Goal: Task Accomplishment & Management: Manage account settings

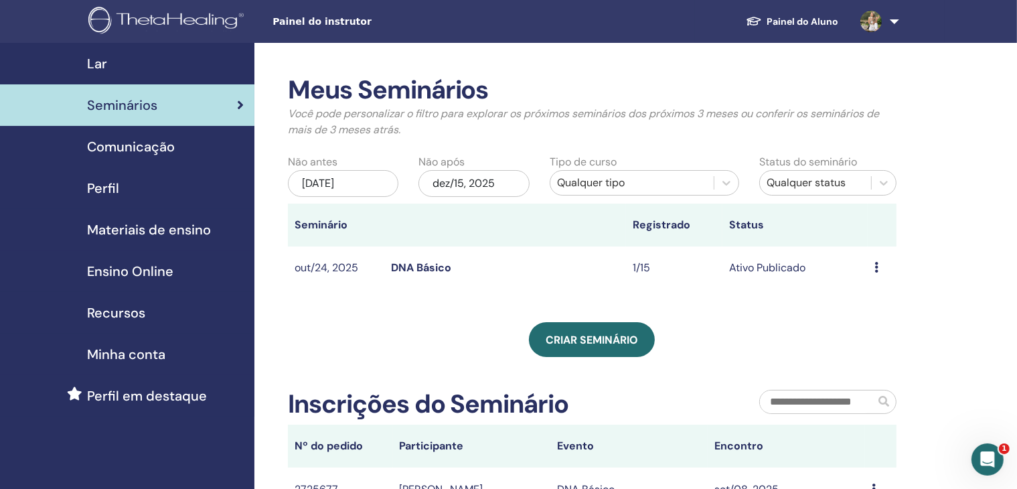
click at [231, 110] on div "Seminários" at bounding box center [127, 105] width 233 height 20
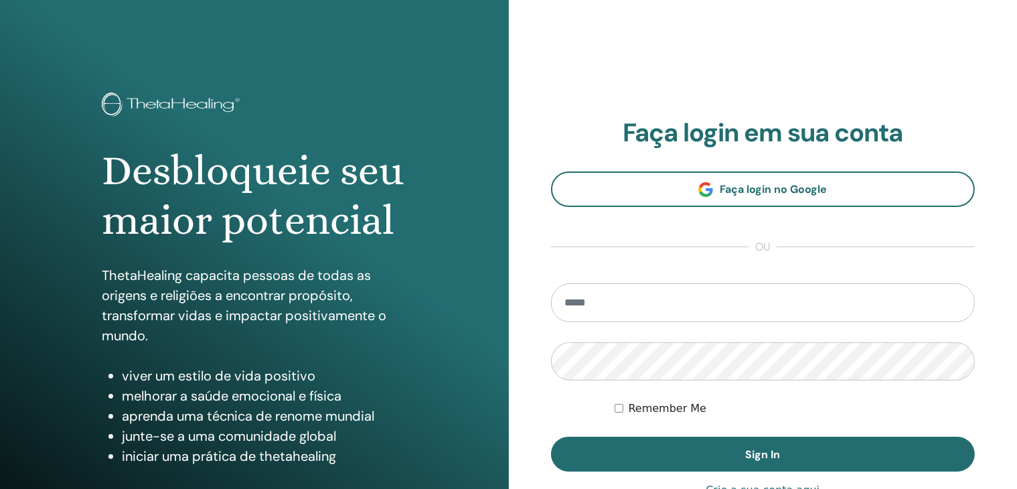
type input "**********"
click at [628, 476] on div "**********" at bounding box center [763, 321] width 424 height 407
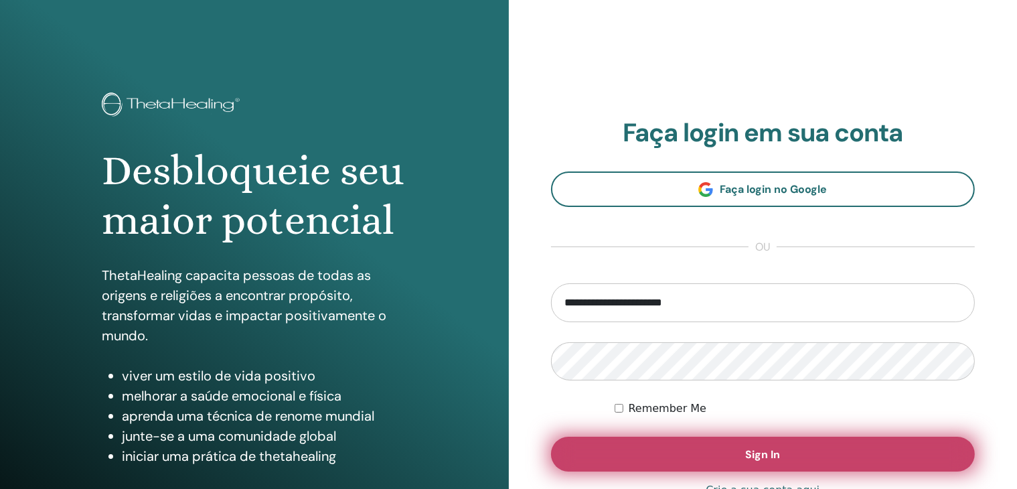
click at [626, 464] on button "Sign In" at bounding box center [763, 453] width 424 height 35
